Goal: Information Seeking & Learning: Check status

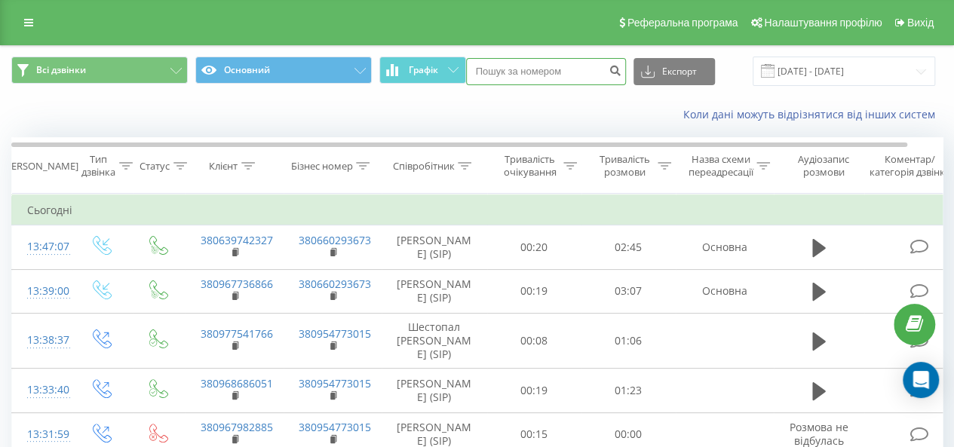
click at [536, 72] on input at bounding box center [546, 71] width 160 height 27
type input "0985605912"
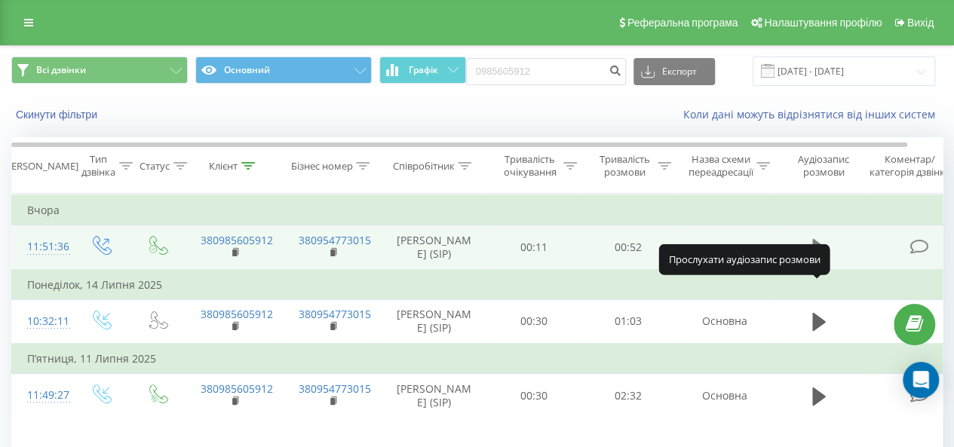
click at [816, 257] on icon at bounding box center [819, 248] width 14 height 18
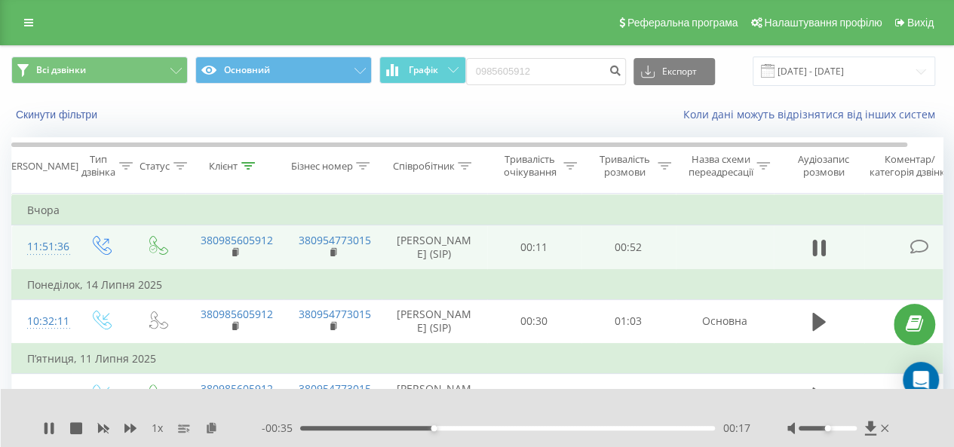
drag, startPoint x: 47, startPoint y: 431, endPoint x: 210, endPoint y: 270, distance: 229.4
click at [47, 431] on icon at bounding box center [46, 428] width 3 height 12
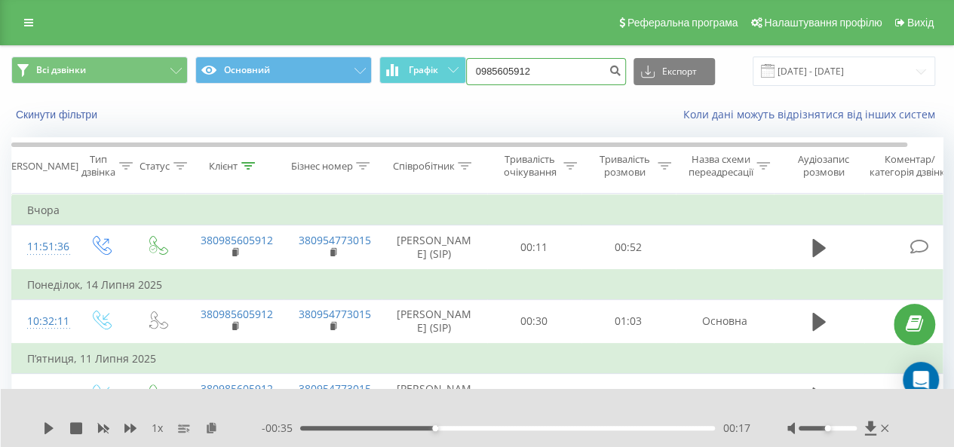
click at [556, 70] on input "0985605912" at bounding box center [546, 71] width 160 height 27
drag, startPoint x: 540, startPoint y: 72, endPoint x: 459, endPoint y: 74, distance: 81.5
click at [459, 74] on div "Всі дзвінки Основний Графік 0985605912 Експорт .csv .xls .xlsx [DATE] - [DATE]" at bounding box center [477, 71] width 932 height 29
type input "0989621401"
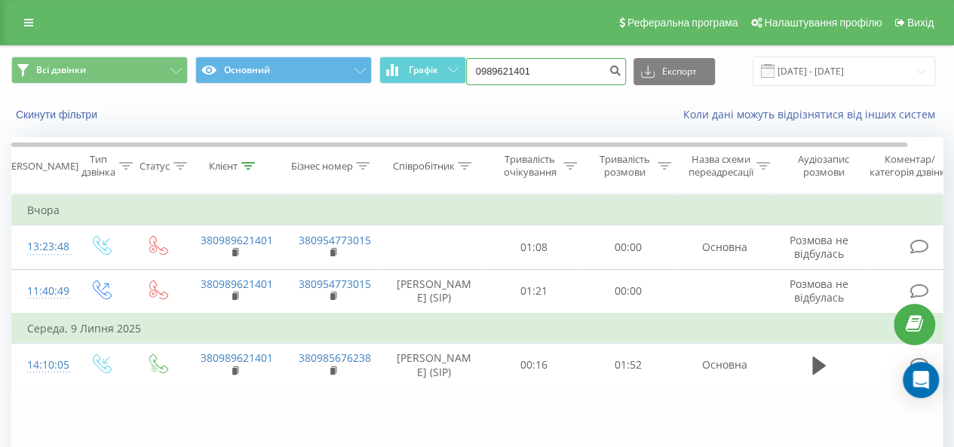
click at [558, 77] on input "0989621401" at bounding box center [546, 71] width 160 height 27
drag, startPoint x: 558, startPoint y: 77, endPoint x: 475, endPoint y: 78, distance: 83.0
click at [475, 78] on input "0989621401" at bounding box center [546, 71] width 160 height 27
type input "0954654707"
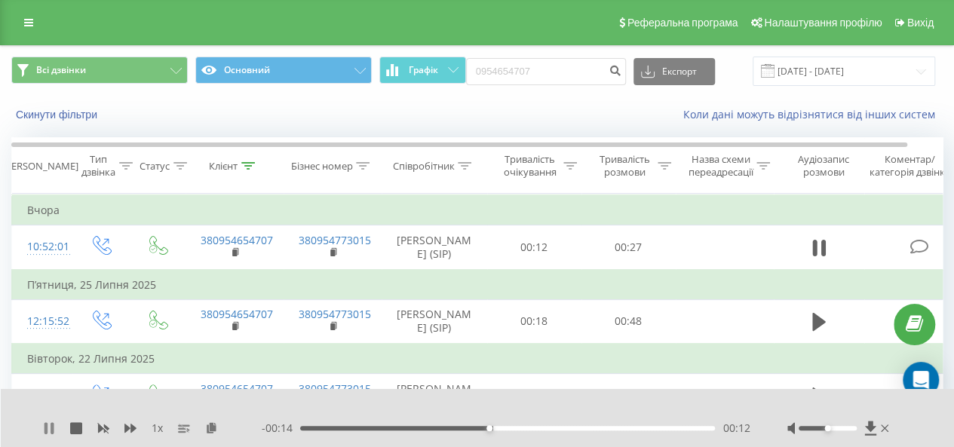
click at [47, 427] on icon at bounding box center [46, 428] width 3 height 12
